Goal: Task Accomplishment & Management: Use online tool/utility

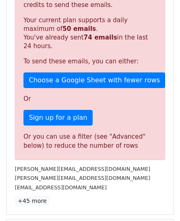
scroll to position [166, 0]
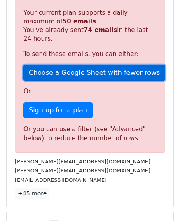
click at [51, 72] on link "Choose a Google Sheet with fewer rows" at bounding box center [93, 73] width 141 height 16
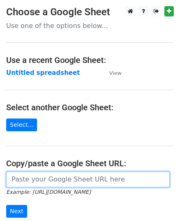
click at [27, 174] on input "url" at bounding box center [87, 180] width 163 height 16
paste input "https://docs.google.com/spreadsheets/d/1BTJMEKwxUn02gJjA4riOh0NeDGWdyvqDREc3gfd…"
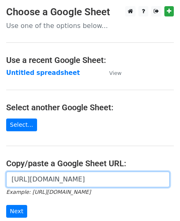
scroll to position [0, 247]
type input "https://docs.google.com/spreadsheets/d/1BTJMEKwxUn02gJjA4riOh0NeDGWdyvqDREc3gfd…"
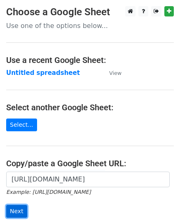
scroll to position [0, 0]
click at [16, 209] on input "Next" at bounding box center [16, 211] width 21 height 13
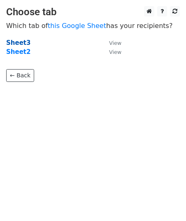
click at [12, 42] on strong "Sheet3" at bounding box center [18, 42] width 24 height 7
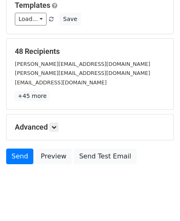
scroll to position [97, 0]
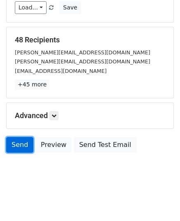
click at [19, 142] on link "Send" at bounding box center [19, 145] width 27 height 16
